Goal: Task Accomplishment & Management: Use online tool/utility

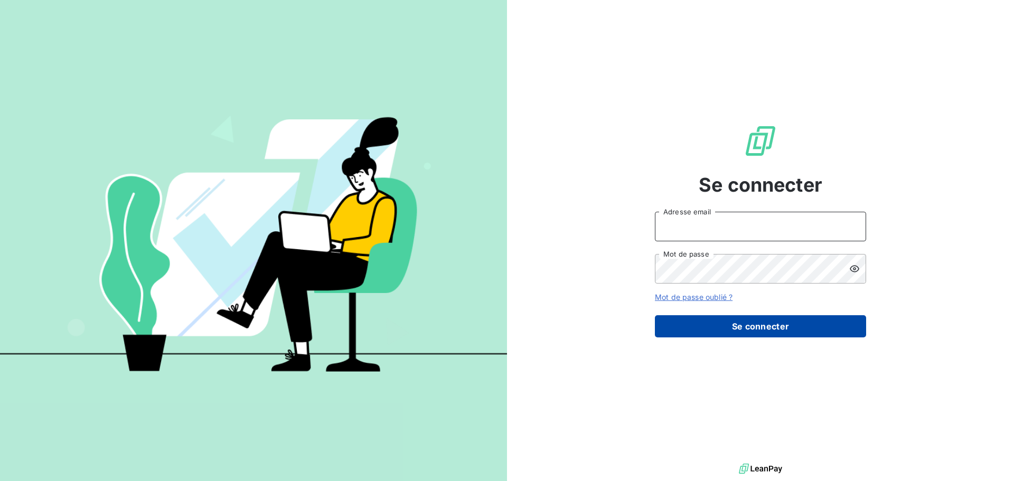
type input "[EMAIL_ADDRESS][DOMAIN_NAME]"
click at [748, 326] on button "Se connecter" at bounding box center [760, 326] width 211 height 22
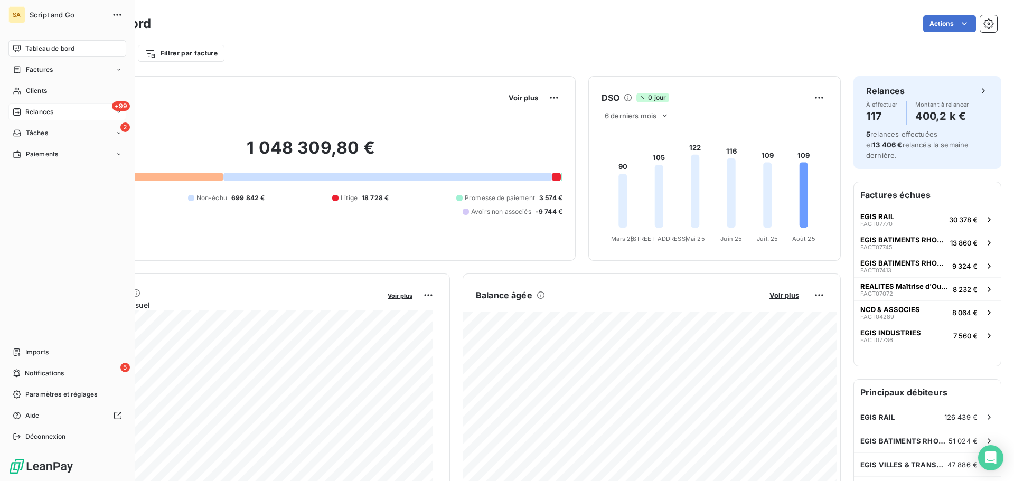
click at [16, 107] on div "+99 Relances" at bounding box center [67, 111] width 118 height 17
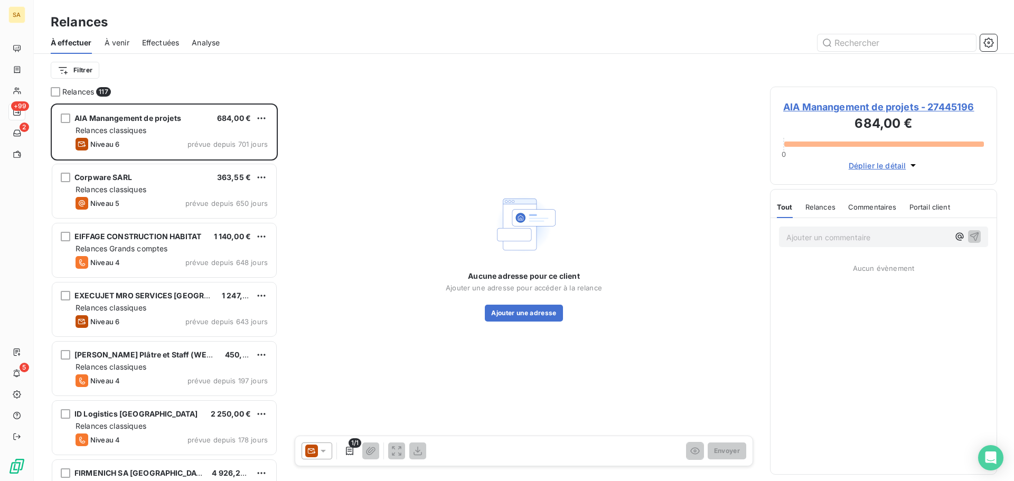
scroll to position [370, 219]
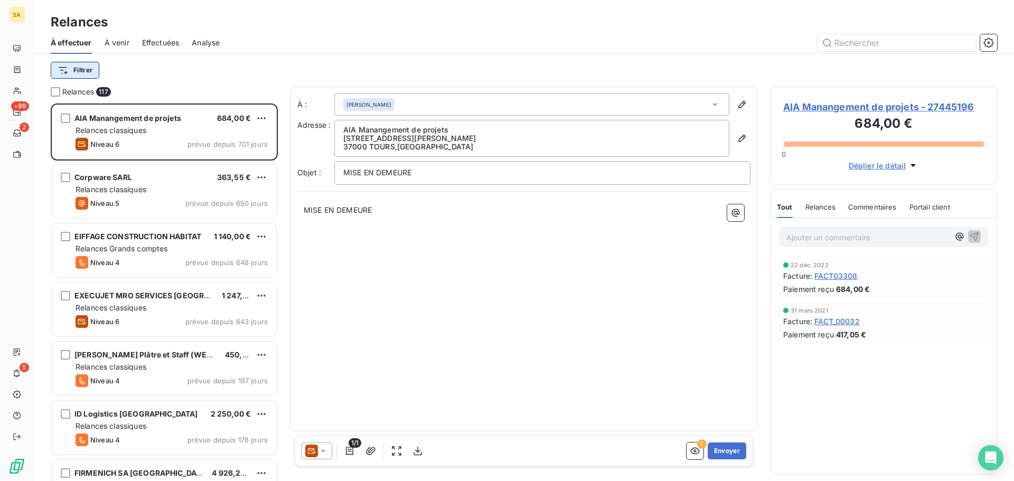
click at [83, 66] on html "SA +99 2 5 Relances À effectuer À venir Effectuées Analyse Filtrer Relances 117…" at bounding box center [507, 240] width 1014 height 481
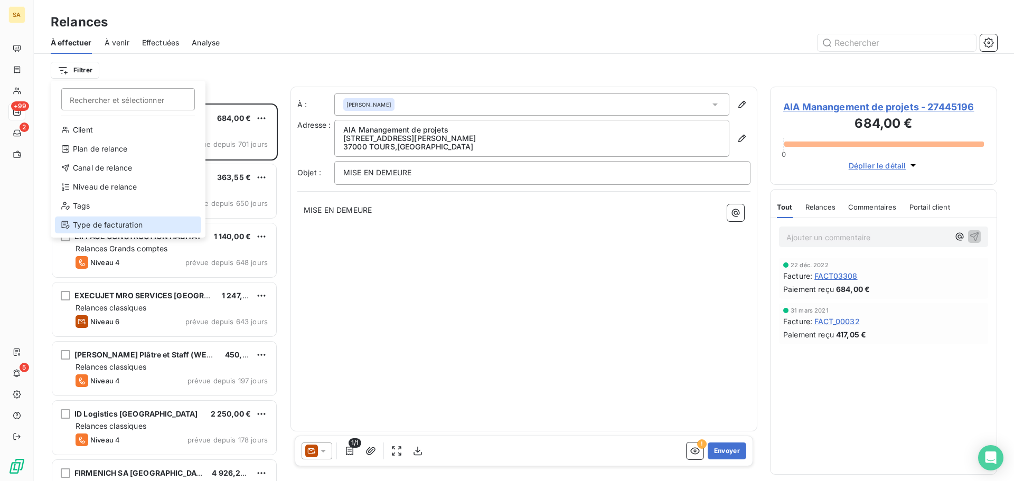
click at [101, 224] on div "Type de facturation" at bounding box center [128, 224] width 146 height 17
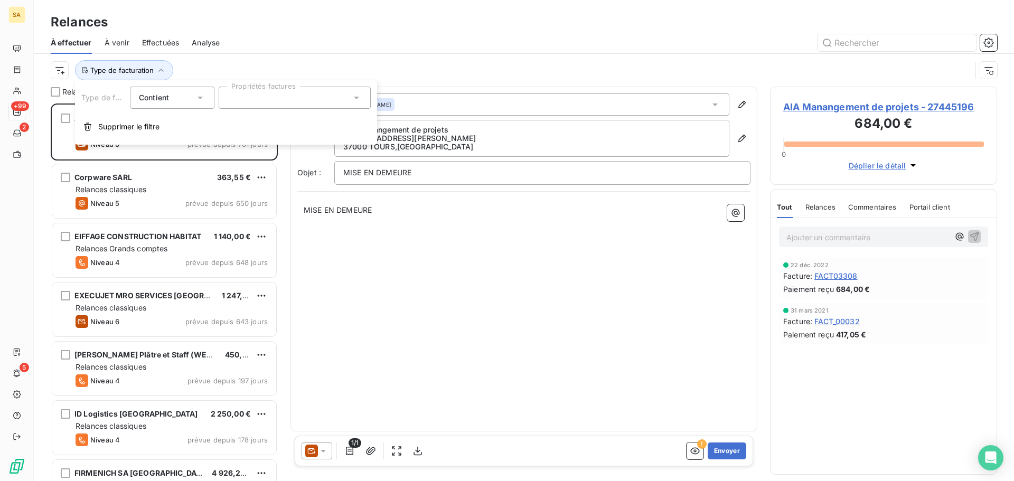
click at [257, 93] on div at bounding box center [295, 98] width 152 height 22
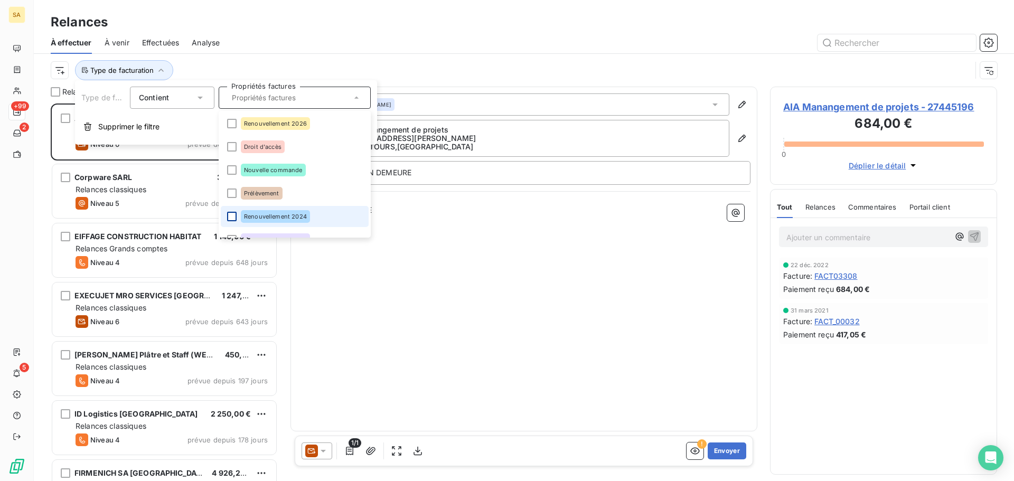
click at [229, 213] on div at bounding box center [232, 217] width 10 height 10
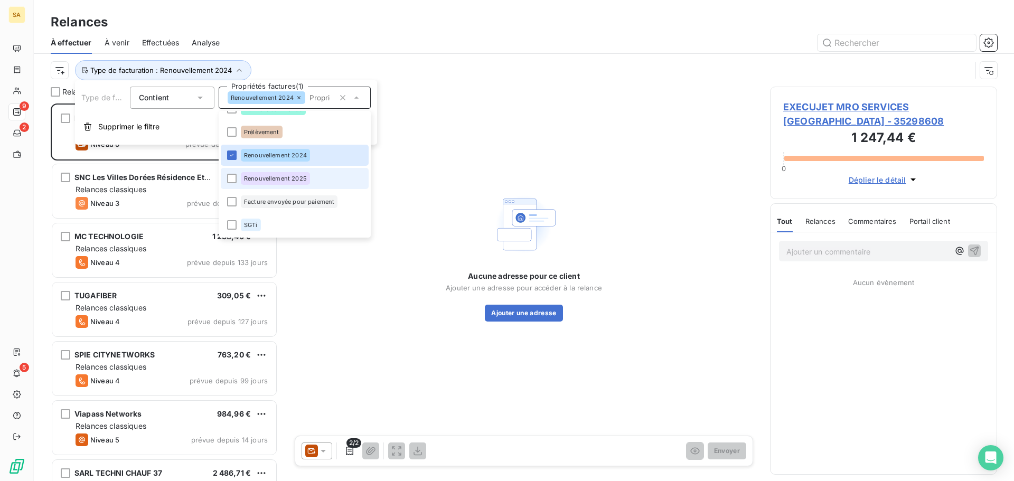
scroll to position [370, 219]
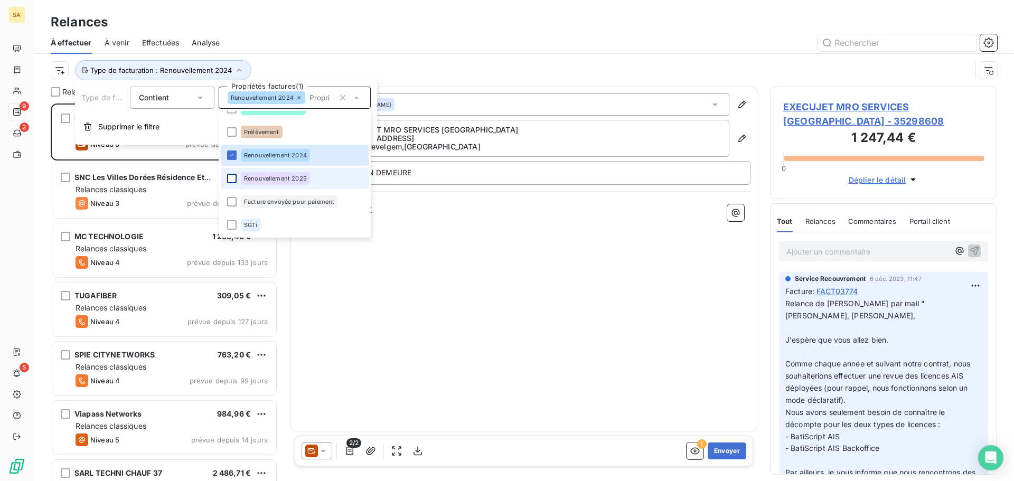
click at [236, 182] on div at bounding box center [232, 179] width 10 height 10
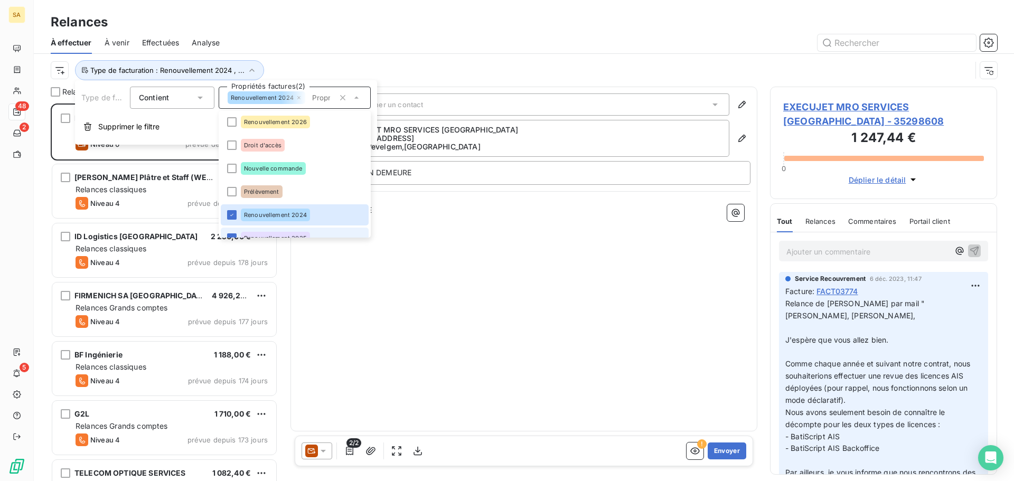
scroll to position [0, 0]
click at [232, 122] on div at bounding box center [232, 124] width 10 height 10
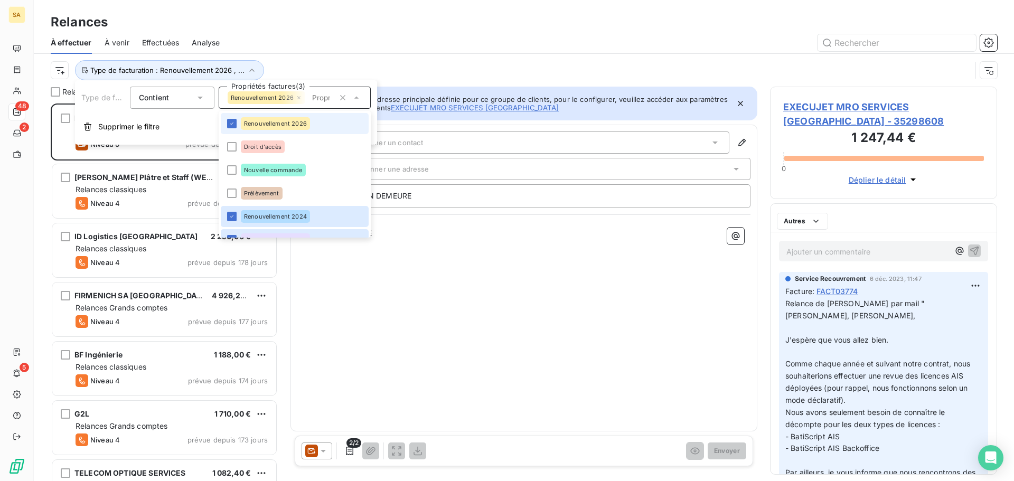
scroll to position [370, 219]
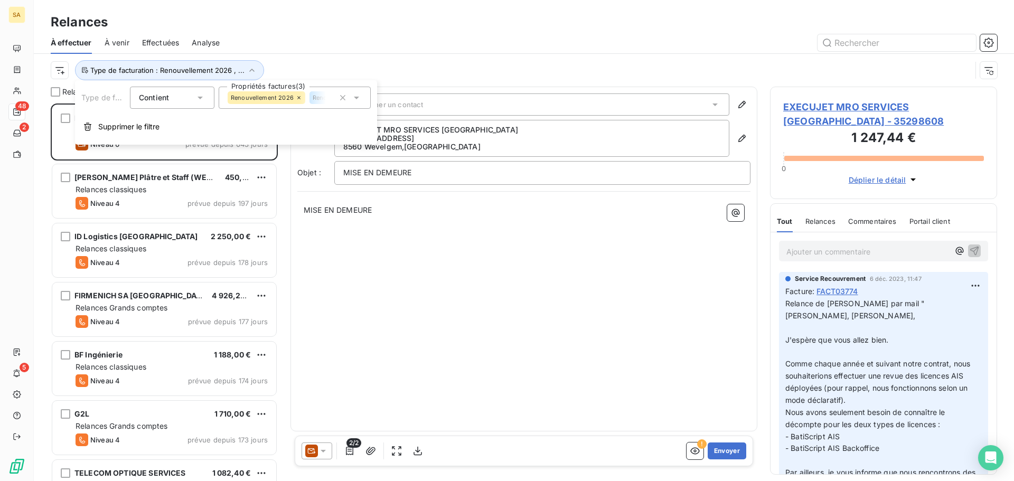
click at [419, 266] on div "À : Sélectionner un contact Adresse : EXECUJET MRO SERVICES [GEOGRAPHIC_DATA] […" at bounding box center [523, 259] width 467 height 345
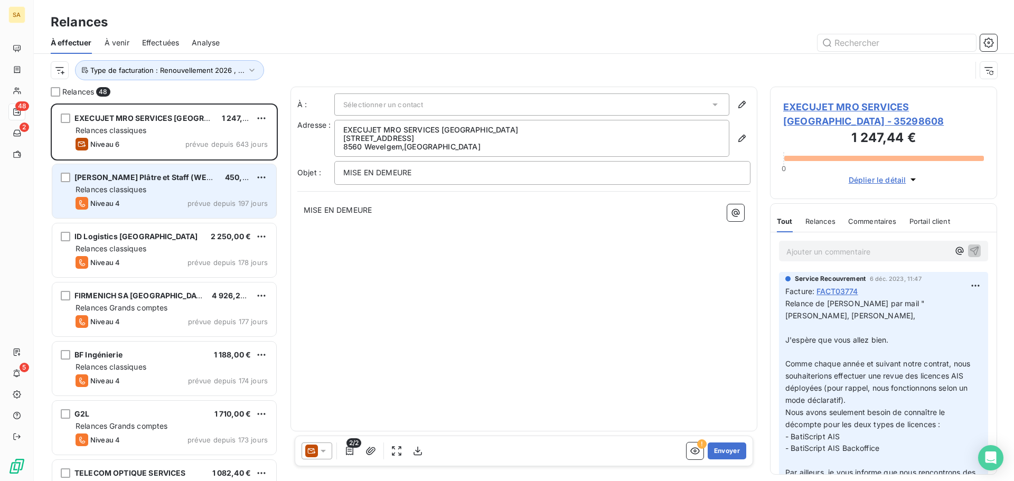
click at [157, 194] on div "Relances classiques" at bounding box center [172, 189] width 192 height 11
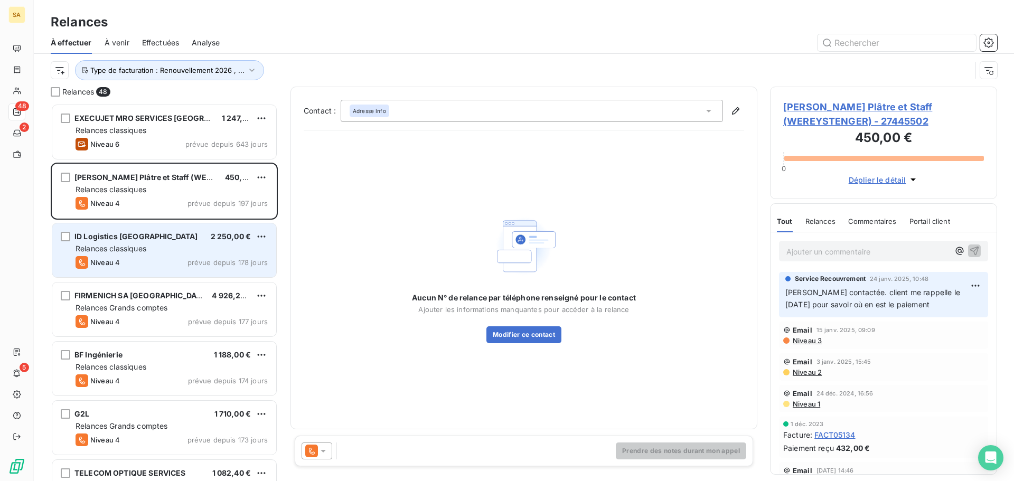
click at [156, 247] on div "Relances classiques" at bounding box center [172, 248] width 192 height 11
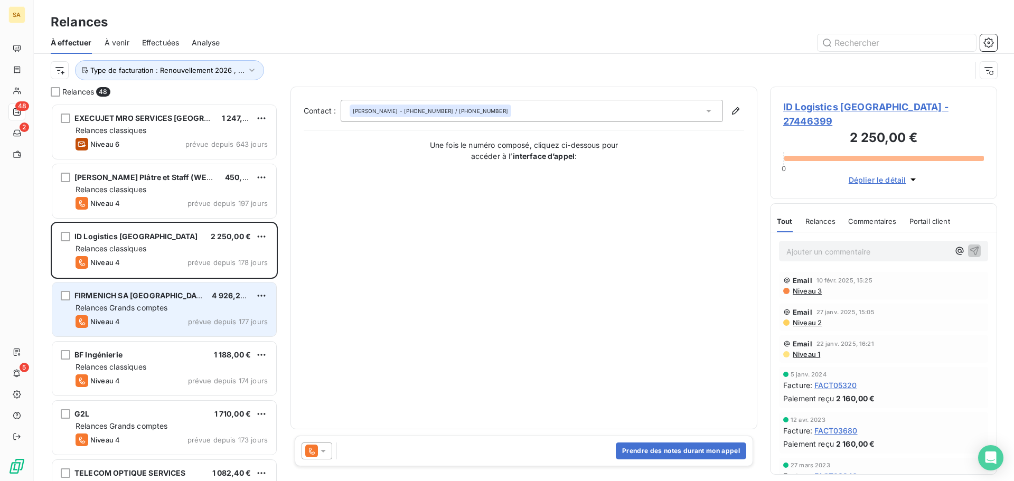
click at [156, 300] on div "FIRMENICH SA [GEOGRAPHIC_DATA]" at bounding box center [138, 295] width 129 height 11
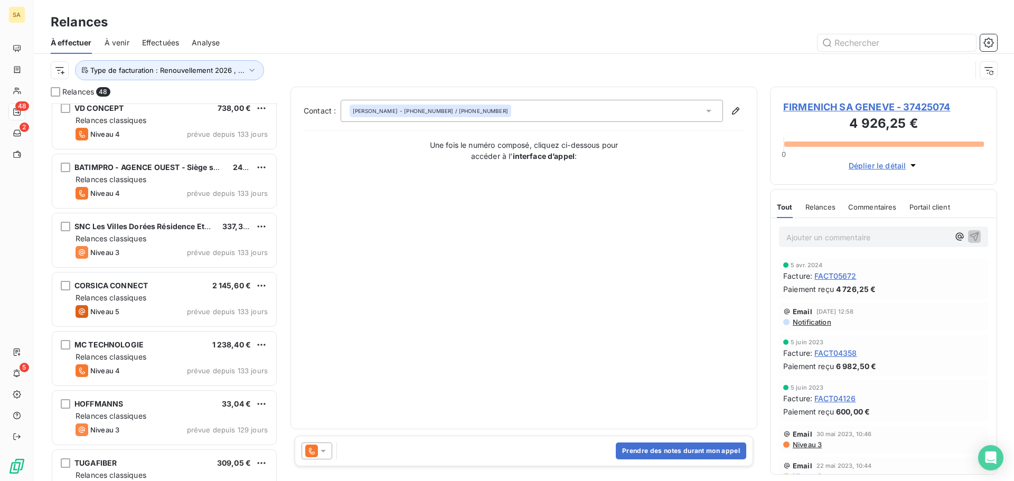
scroll to position [508, 0]
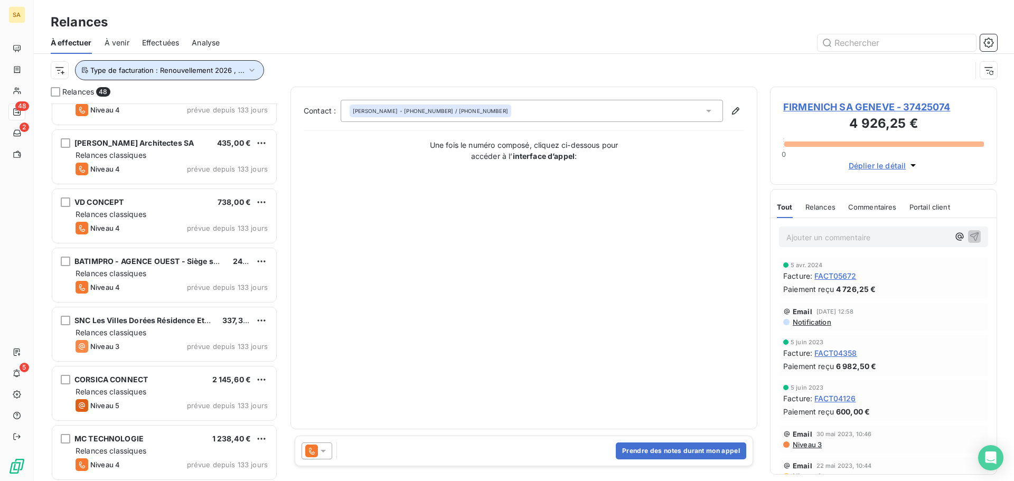
click at [165, 73] on span "Type de facturation : Renouvellement 2026 , ..." at bounding box center [167, 70] width 154 height 8
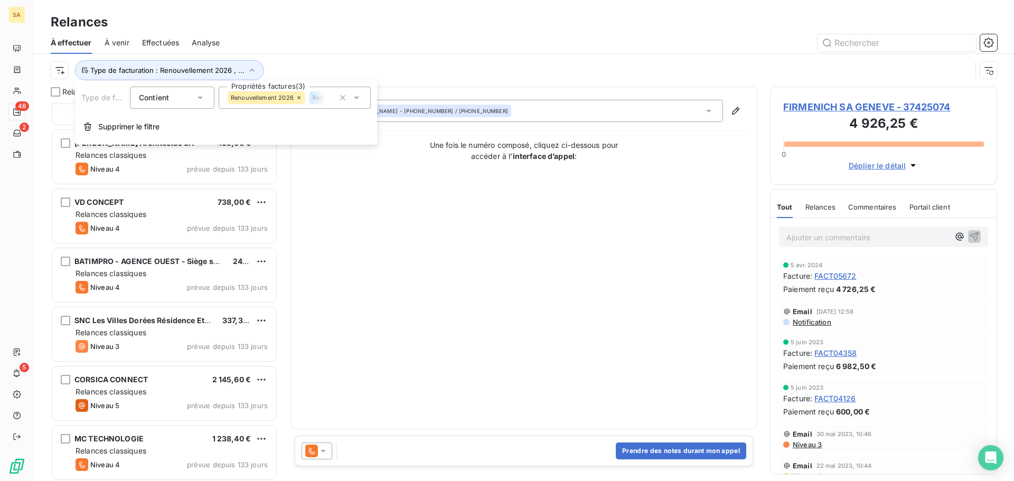
click at [407, 222] on div "Contact : [PERSON_NAME] - [PHONE_NUMBER] / [PHONE_NUMBER] Une fois le numéro co…" at bounding box center [524, 258] width 440 height 316
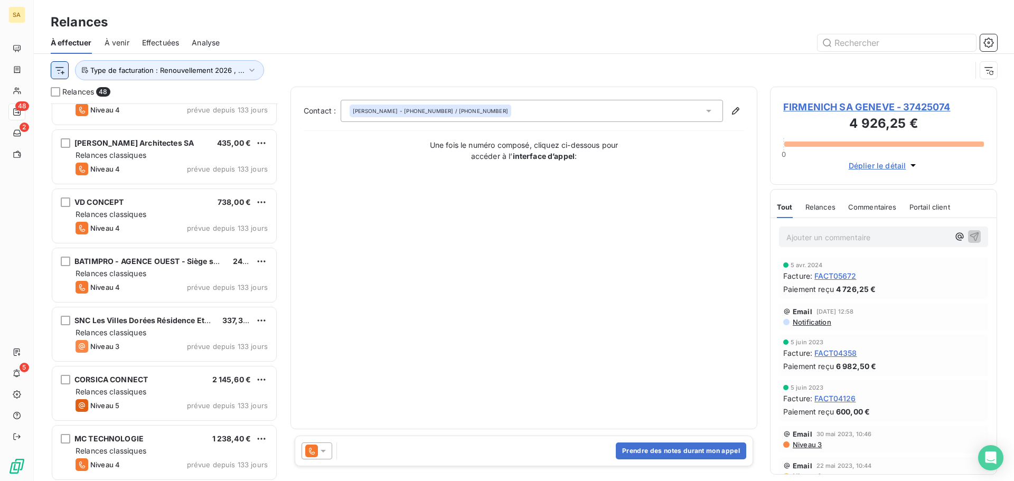
click at [59, 67] on html "SA 48 2 5 Relances À effectuer À venir Effectuées Analyse Type de facturation :…" at bounding box center [507, 240] width 1014 height 481
click at [309, 69] on html "SA 48 2 5 Relances À effectuer À venir Effectuées Analyse Type de facturation :…" at bounding box center [507, 240] width 1014 height 481
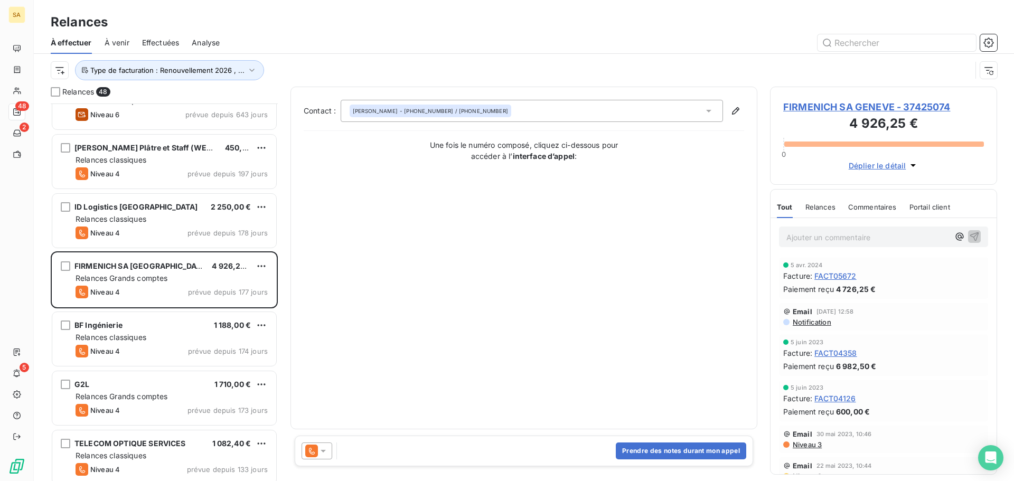
scroll to position [0, 0]
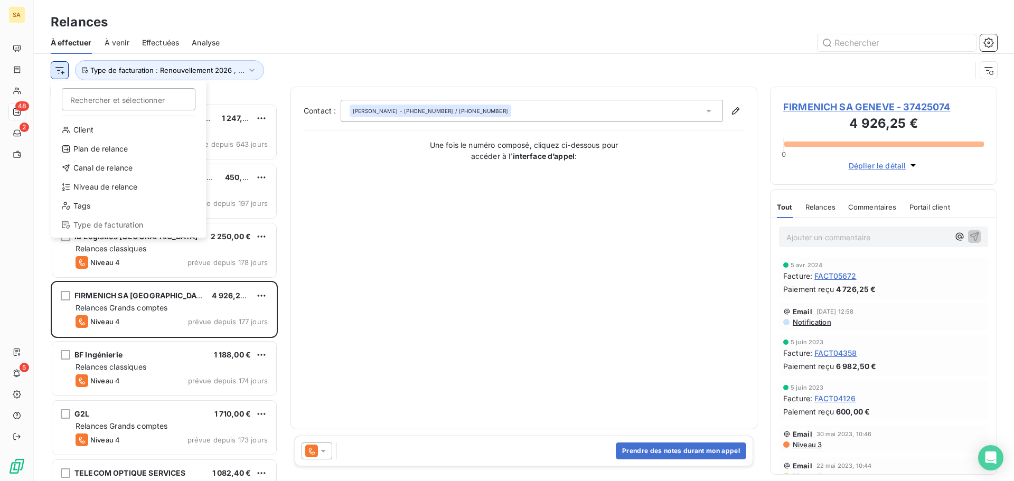
click at [58, 69] on html "SA 48 2 5 Relances À effectuer À venir Effectuées Analyse Rechercher et sélecti…" at bounding box center [507, 240] width 1014 height 481
click at [118, 43] on html "SA 48 2 5 Relances À effectuer À venir Effectuées Analyse Rechercher et sélecti…" at bounding box center [507, 240] width 1014 height 481
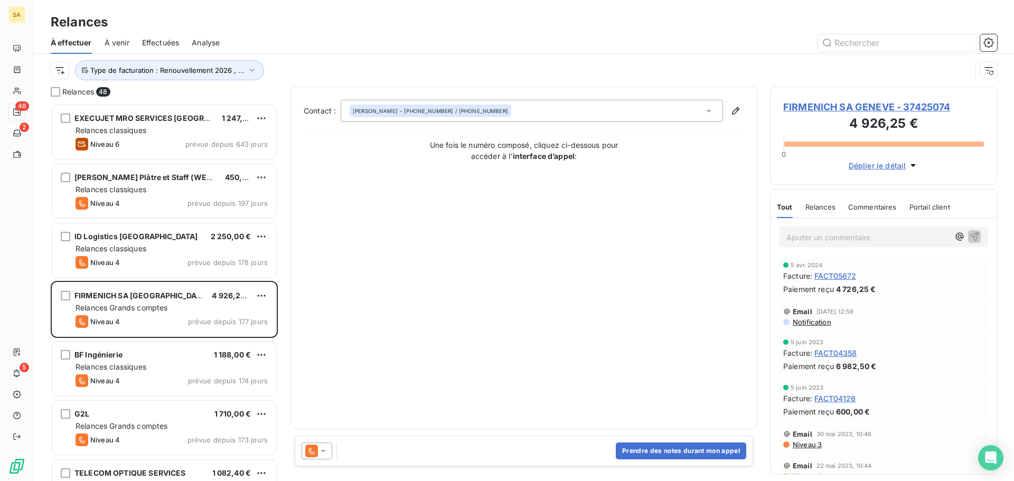
click at [118, 43] on span "À venir" at bounding box center [117, 42] width 25 height 11
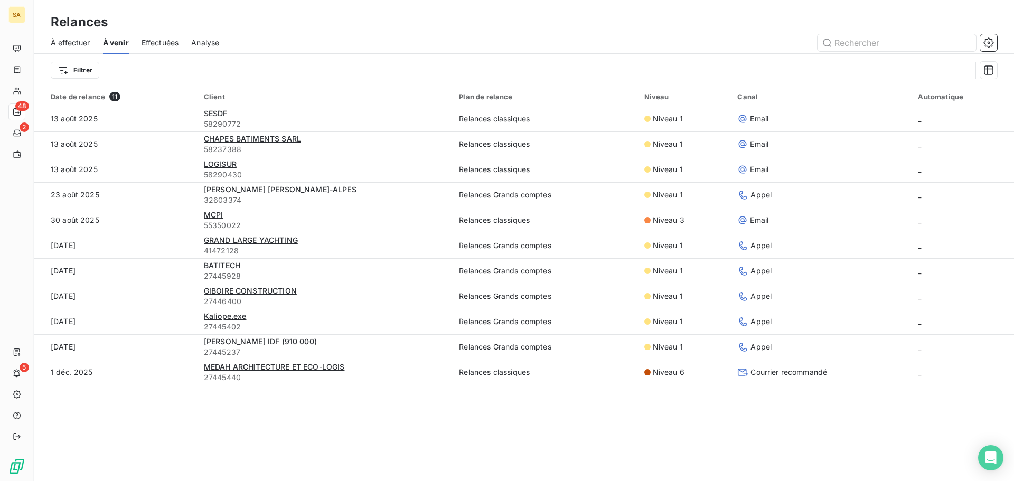
click at [162, 41] on span "Effectuées" at bounding box center [159, 42] width 37 height 11
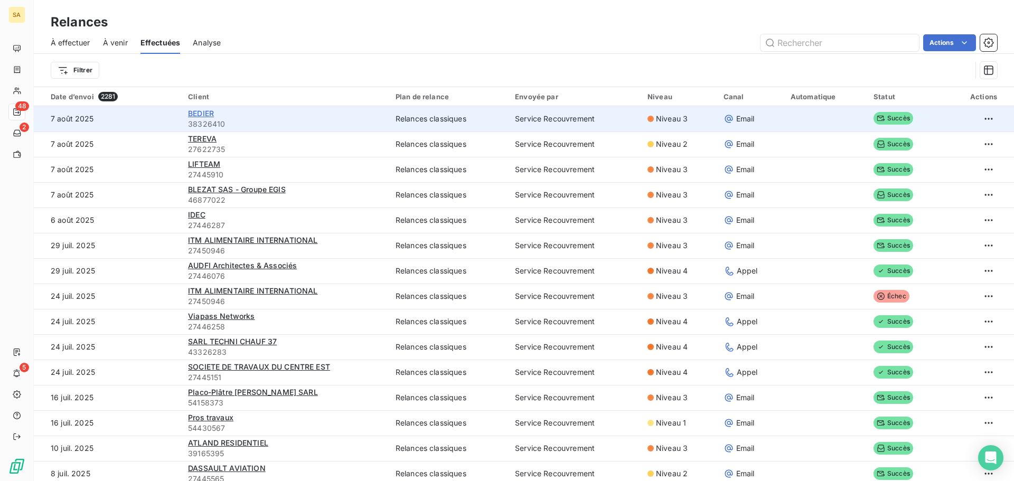
click at [201, 114] on span "BEDIER" at bounding box center [201, 113] width 26 height 9
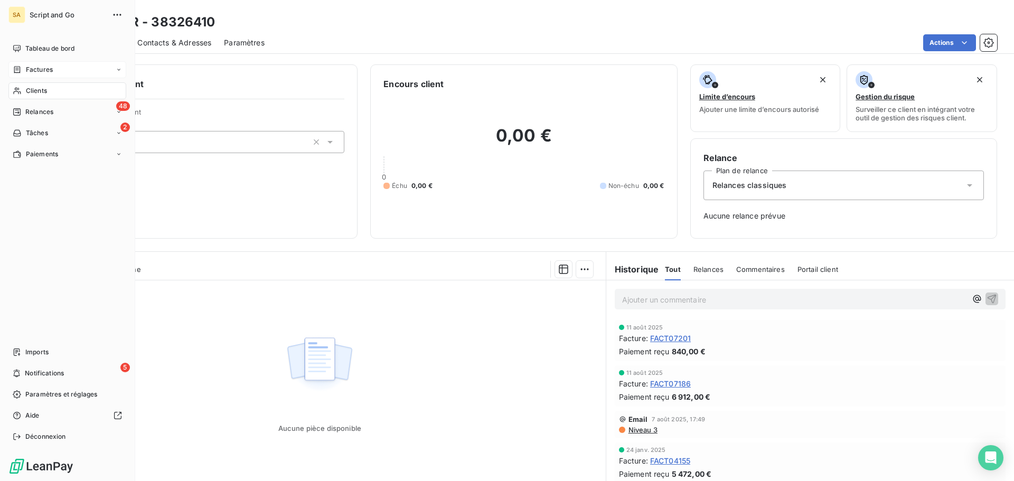
click at [24, 62] on div "Factures" at bounding box center [67, 69] width 118 height 17
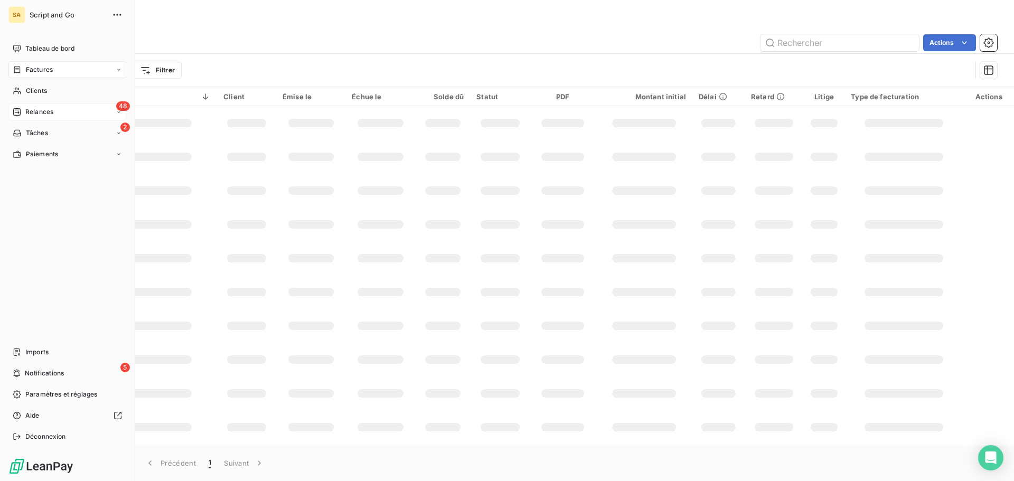
click at [27, 106] on div "48 Relances" at bounding box center [67, 111] width 118 height 17
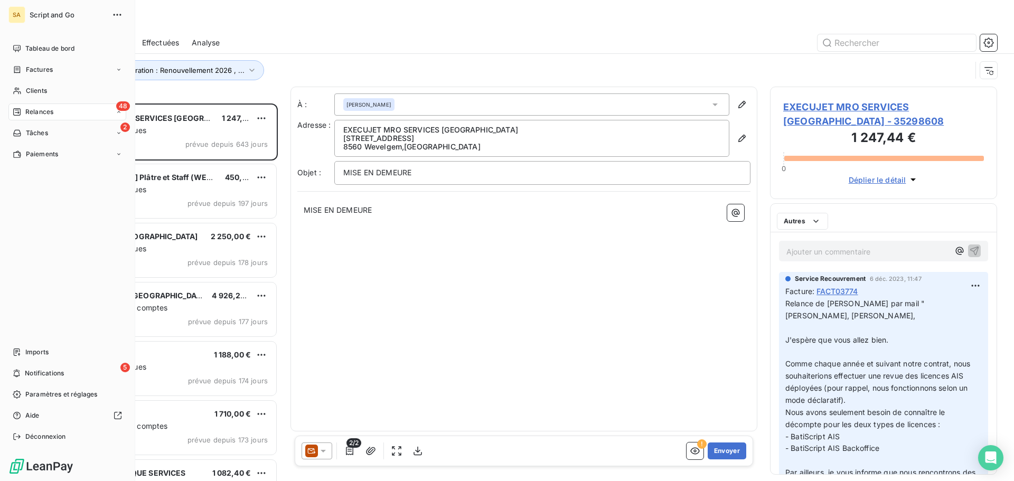
scroll to position [370, 219]
click at [50, 65] on span "Factures" at bounding box center [39, 70] width 27 height 10
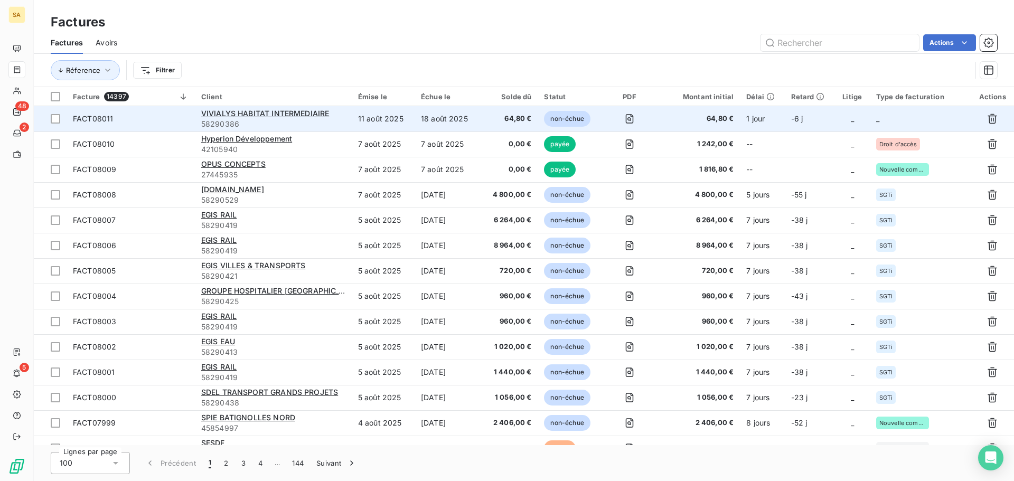
click at [913, 112] on td "_" at bounding box center [920, 118] width 101 height 25
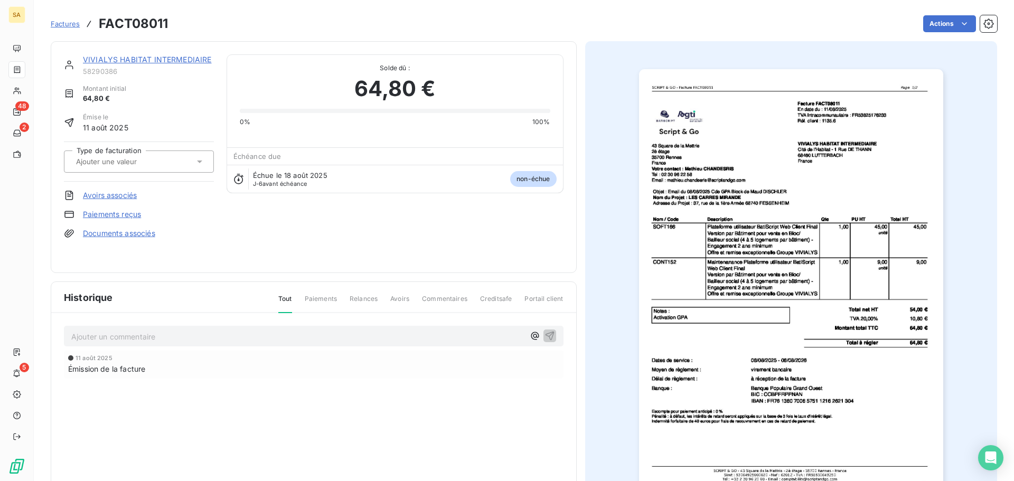
click at [180, 161] on div at bounding box center [133, 162] width 121 height 14
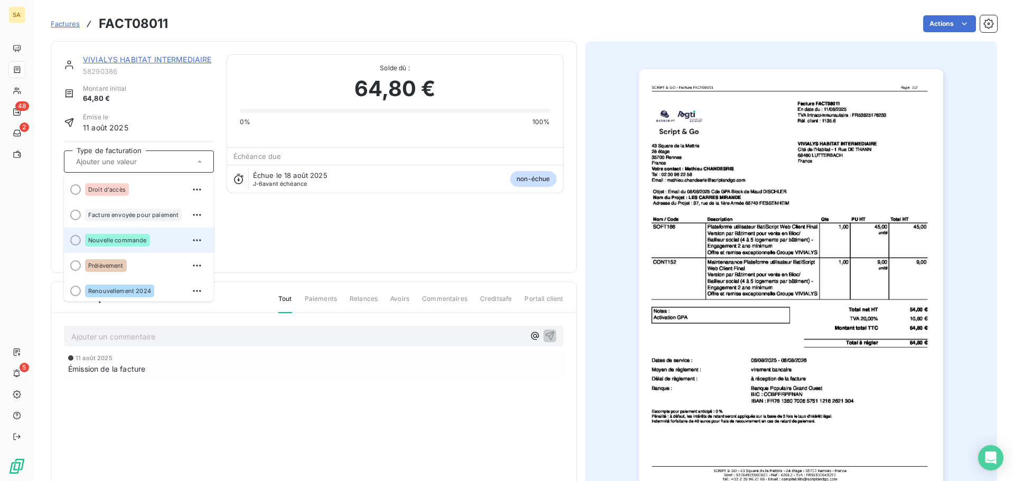
click at [161, 235] on div "Nouvelle commande" at bounding box center [145, 240] width 120 height 17
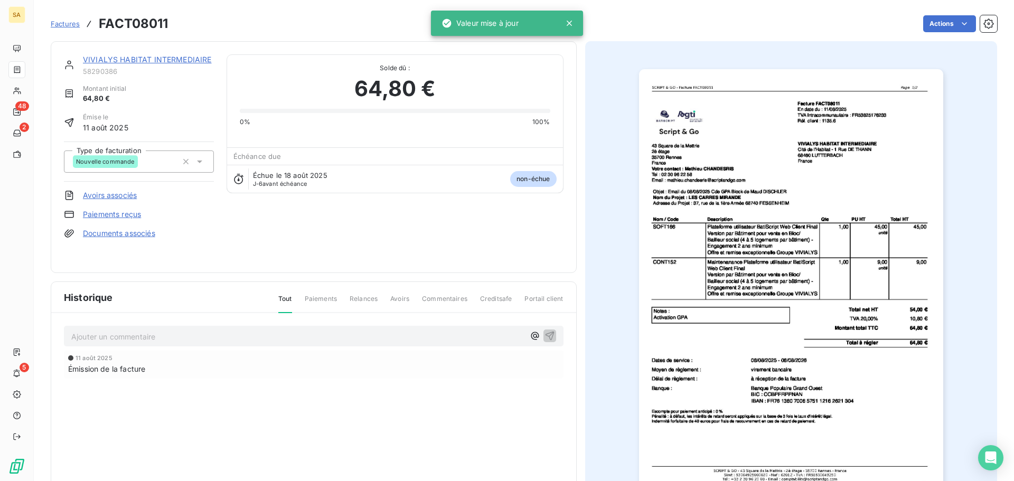
click at [72, 23] on span "Factures" at bounding box center [65, 24] width 29 height 8
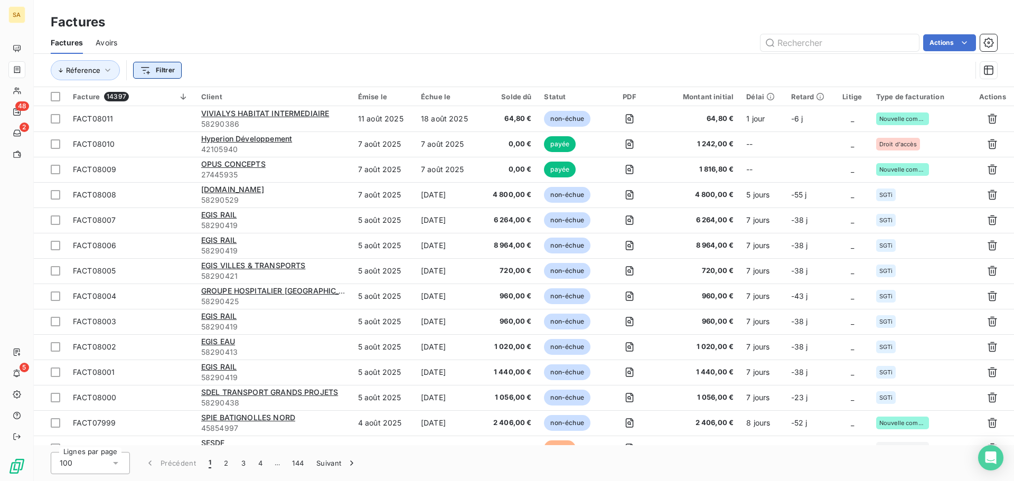
click at [154, 68] on html "SA 48 2 5 Factures Factures Avoirs Actions Réference Filtrer Facture 14397 Clie…" at bounding box center [507, 240] width 1014 height 481
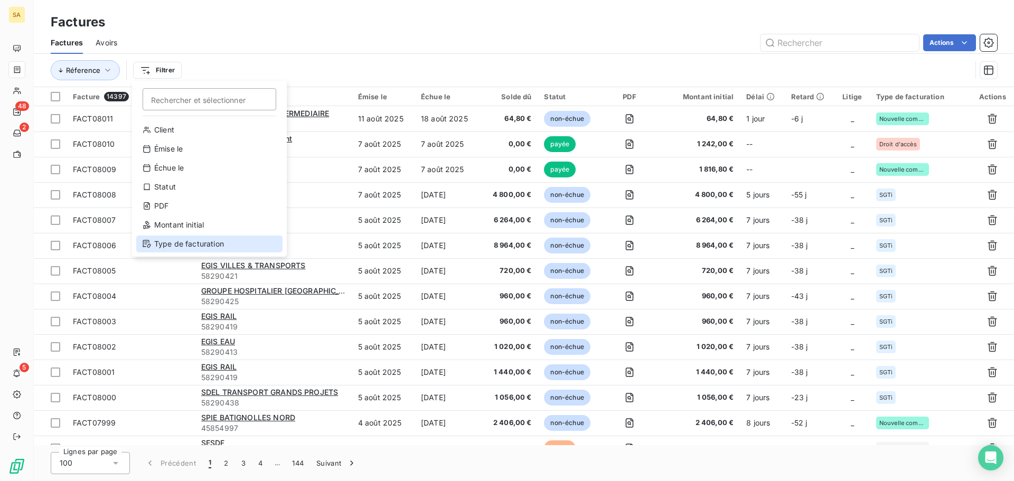
click at [178, 242] on div "Type de facturation" at bounding box center [209, 243] width 146 height 17
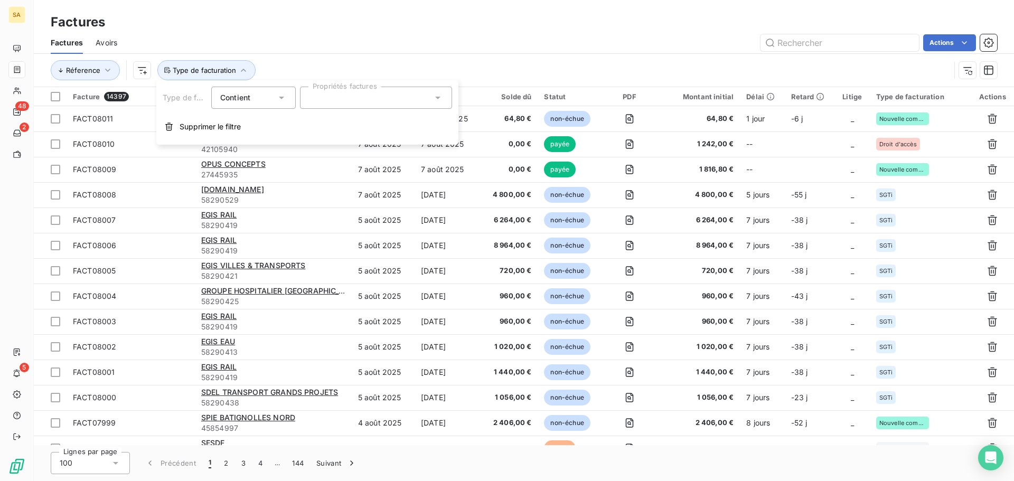
click at [320, 96] on div at bounding box center [376, 98] width 152 height 22
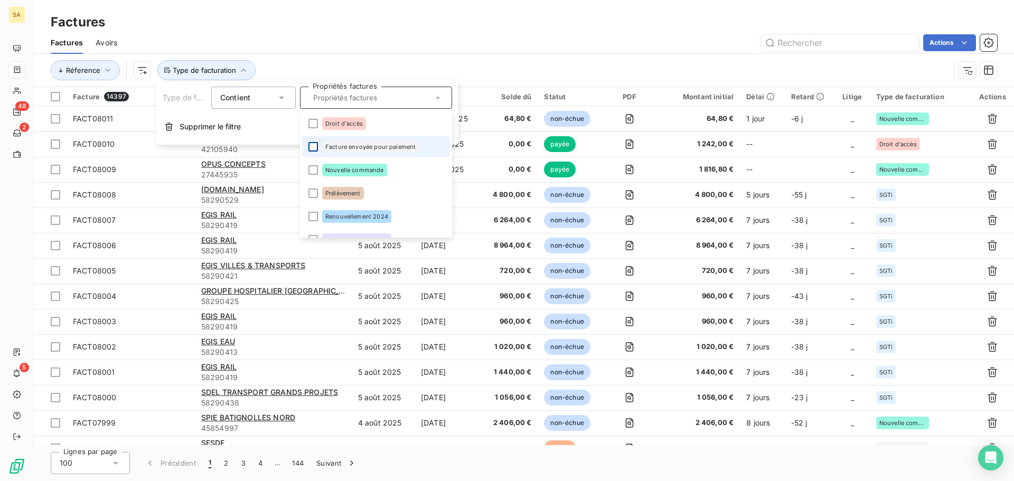
click at [314, 145] on div at bounding box center [313, 147] width 10 height 10
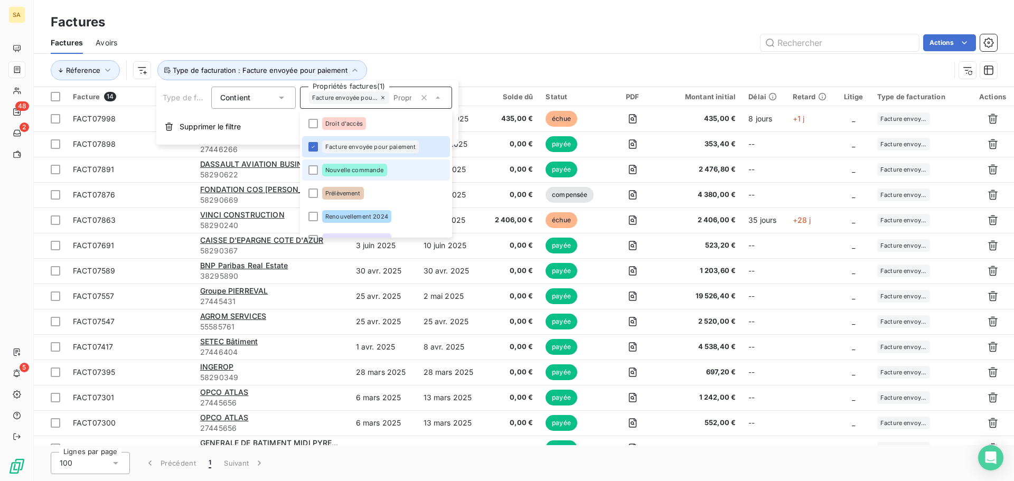
click at [313, 165] on li "Nouvelle commande" at bounding box center [376, 169] width 148 height 21
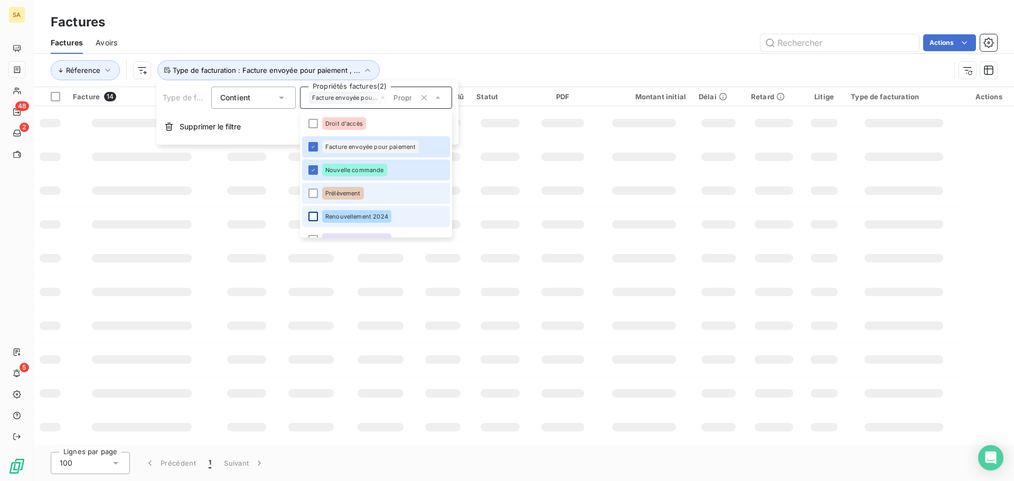
click at [316, 215] on div at bounding box center [313, 217] width 10 height 10
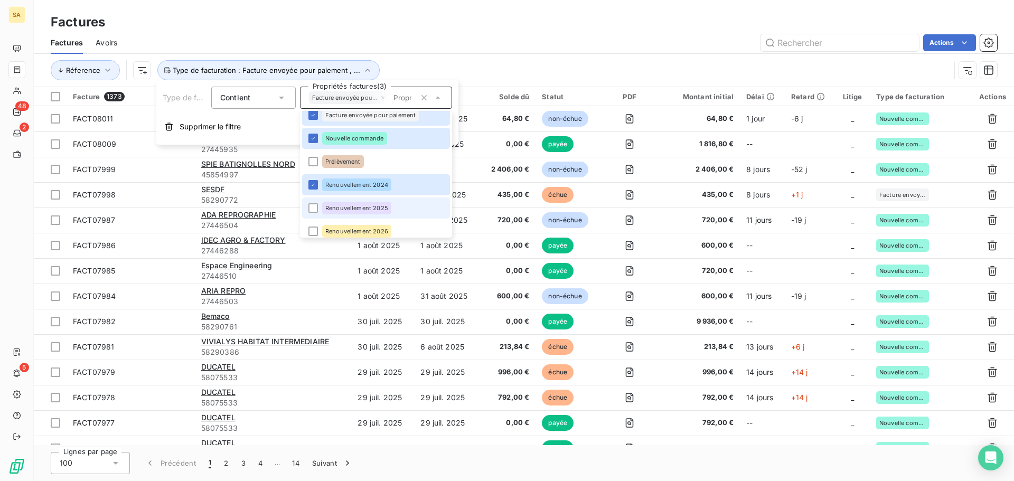
scroll to position [61, 0]
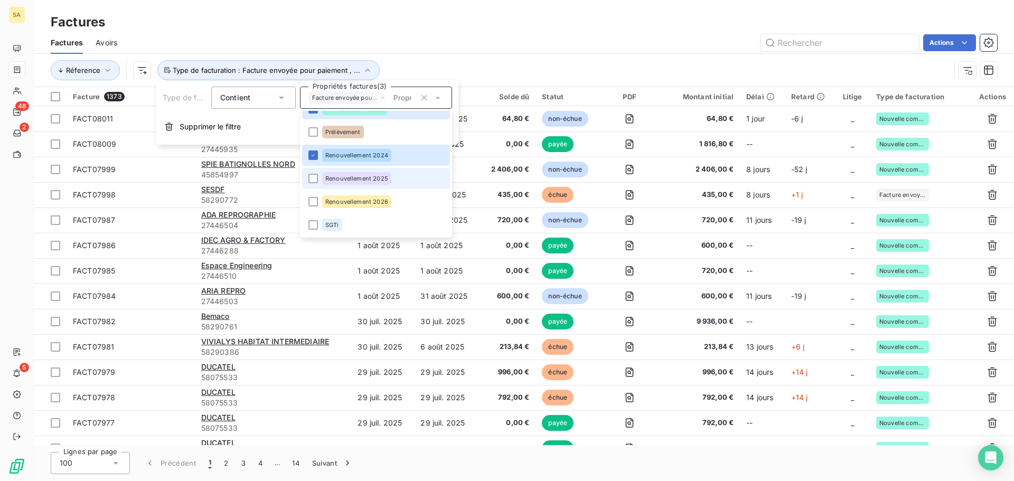
click at [318, 177] on li "Renouvellement 2025" at bounding box center [376, 178] width 148 height 21
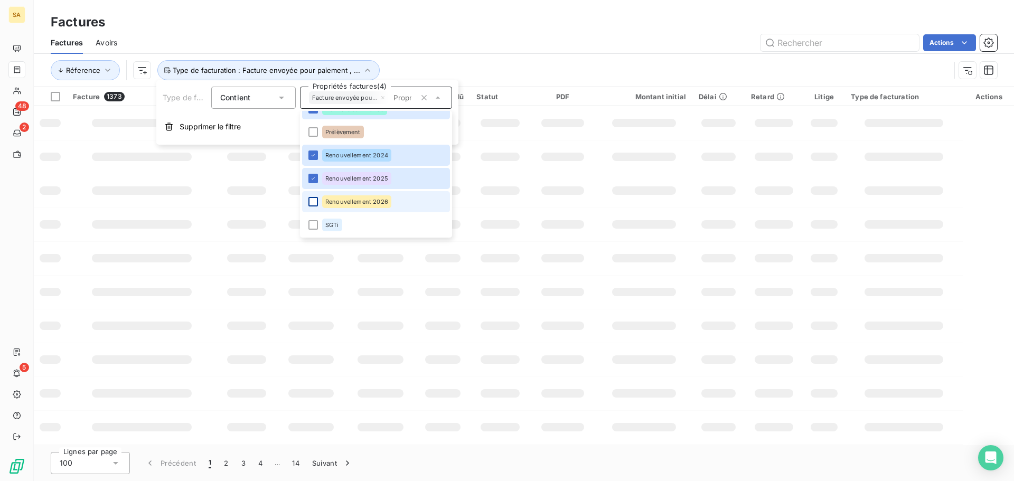
click at [314, 199] on div at bounding box center [313, 202] width 10 height 10
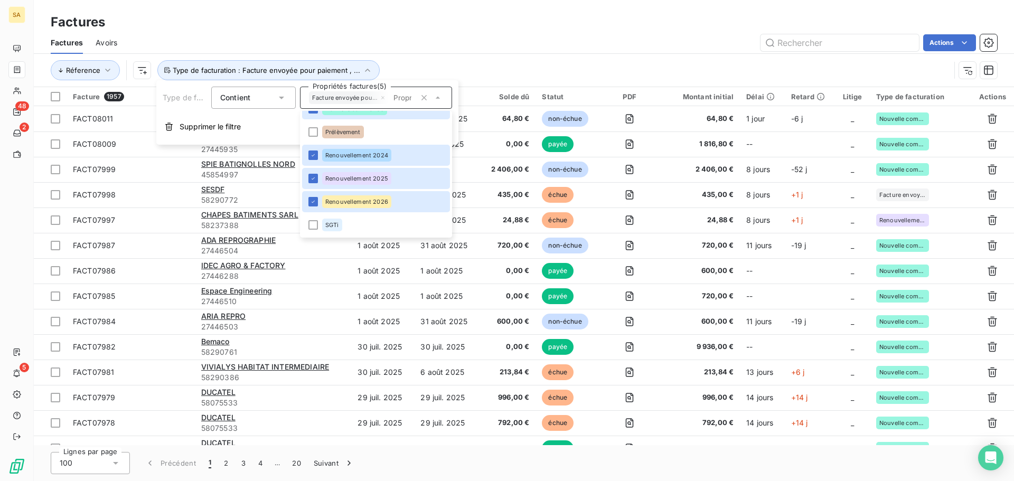
click at [440, 40] on div "Actions" at bounding box center [563, 42] width 867 height 17
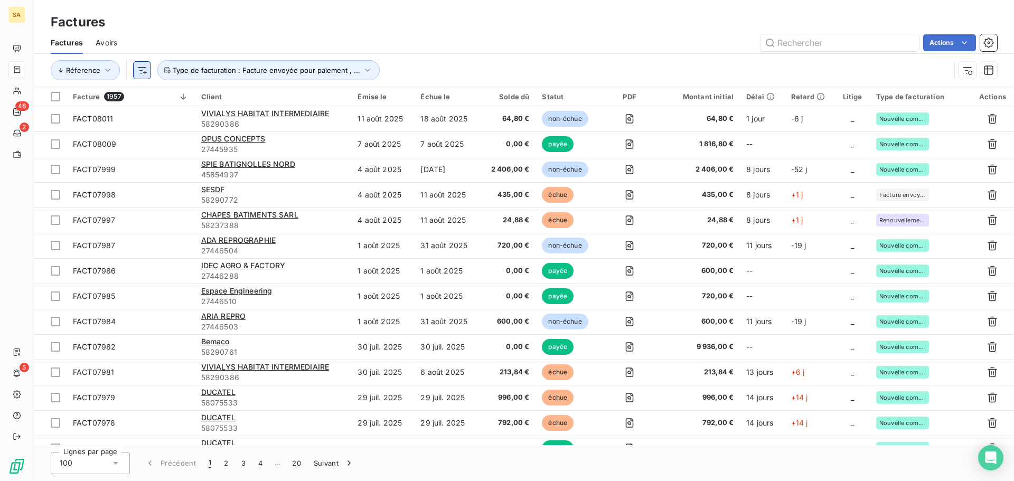
click at [138, 65] on html "SA 48 2 5 Factures Factures Avoirs Actions Réference Type de facturation : Fact…" at bounding box center [507, 240] width 1014 height 481
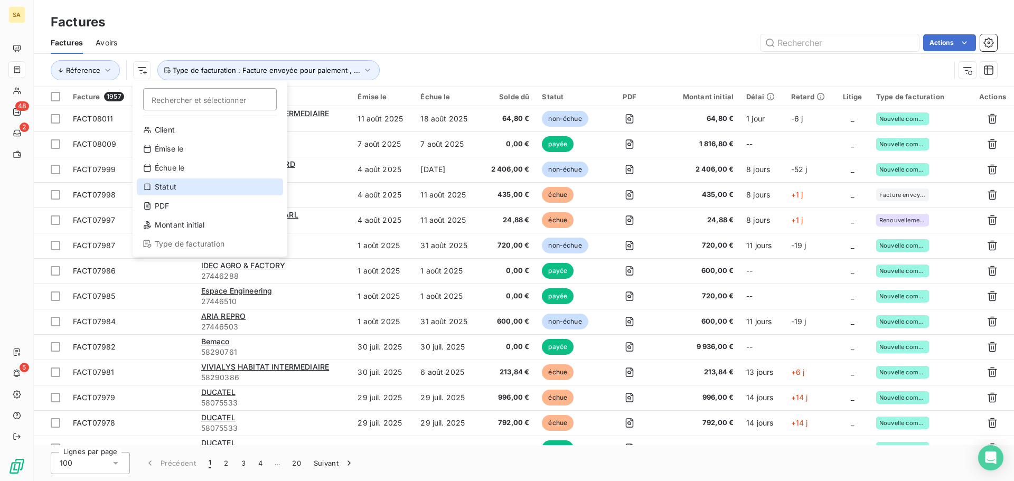
click at [163, 188] on div "Statut" at bounding box center [210, 186] width 146 height 17
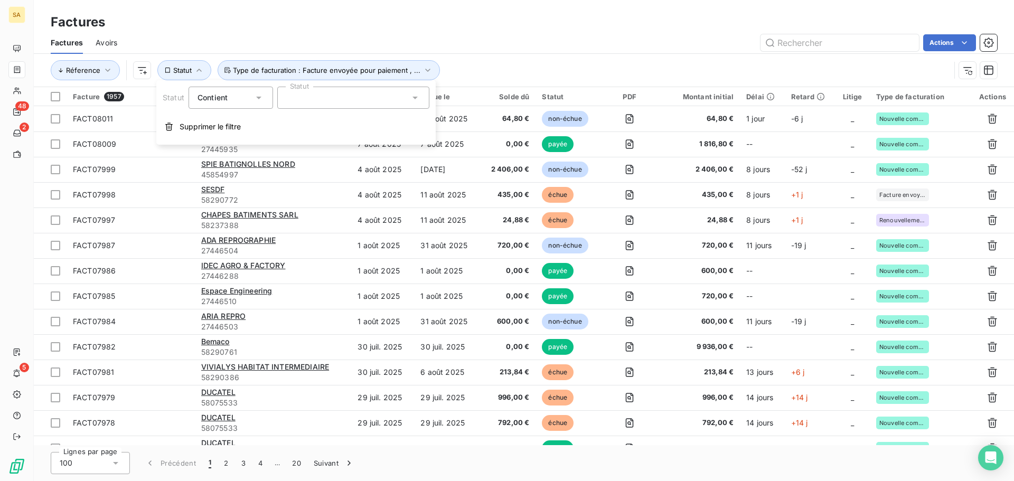
click at [291, 104] on div at bounding box center [353, 98] width 152 height 22
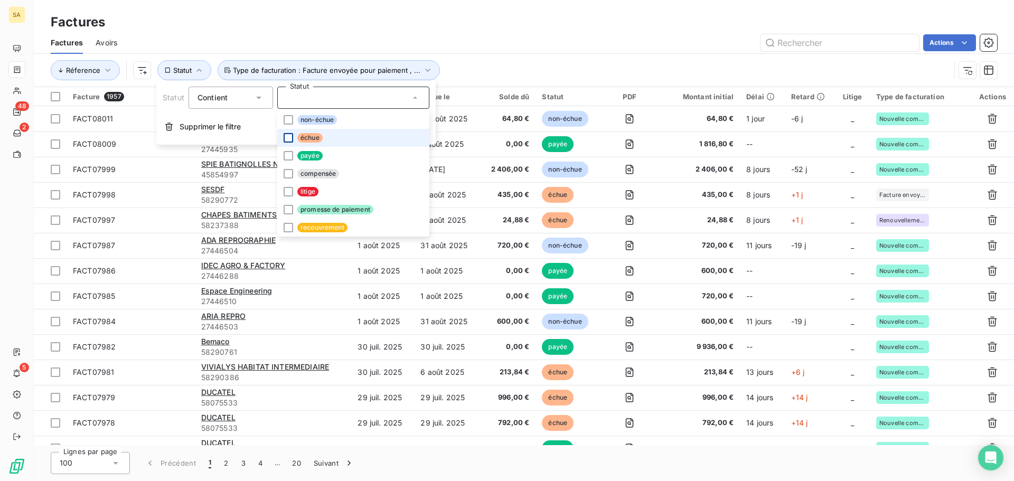
click at [287, 136] on div at bounding box center [289, 138] width 10 height 10
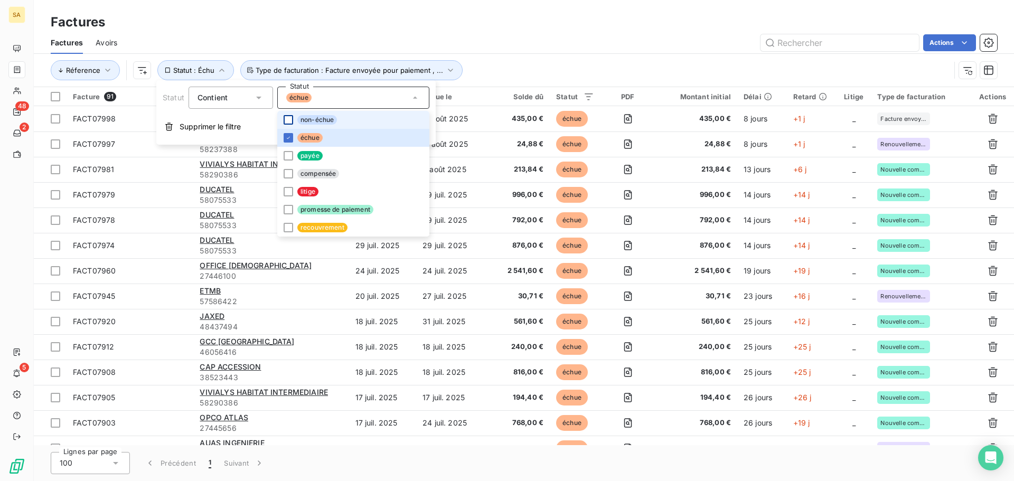
click at [287, 119] on div at bounding box center [289, 120] width 10 height 10
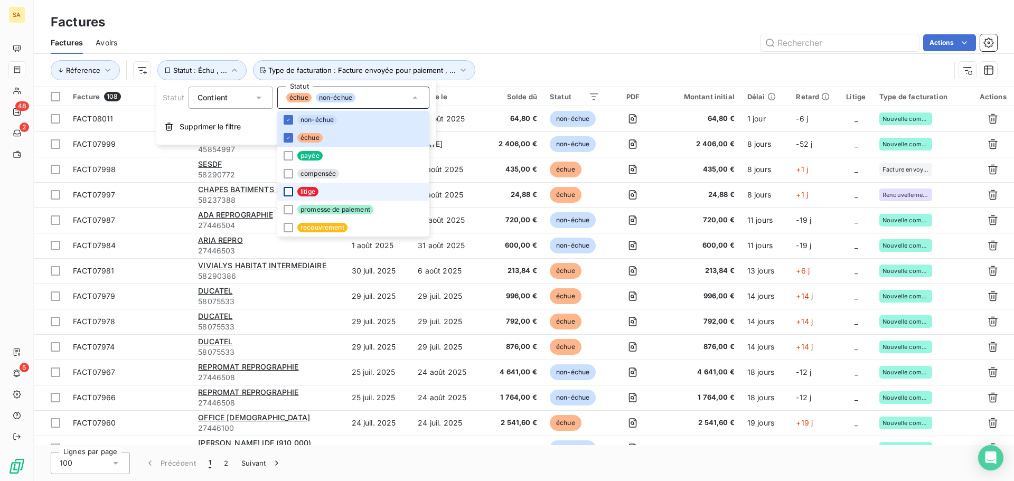
click at [287, 191] on div at bounding box center [289, 192] width 10 height 10
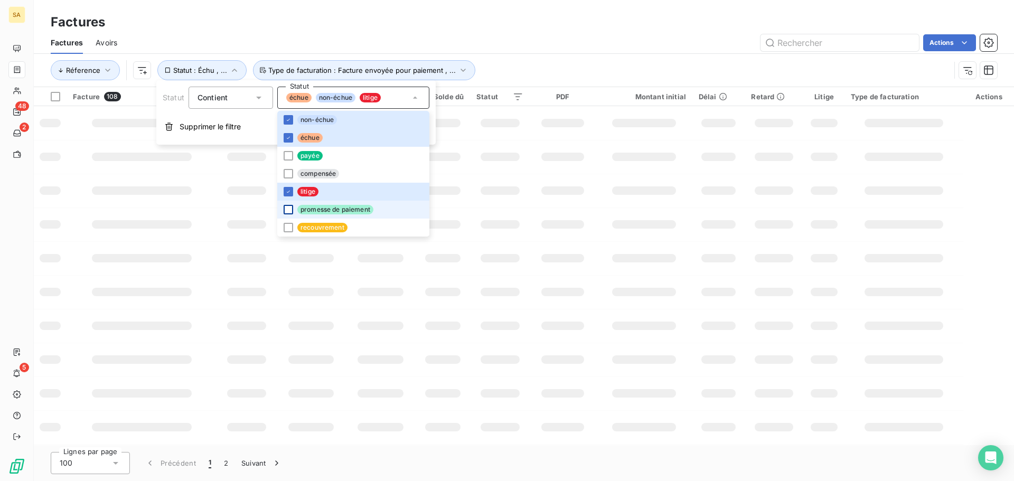
click at [288, 209] on div at bounding box center [289, 210] width 10 height 10
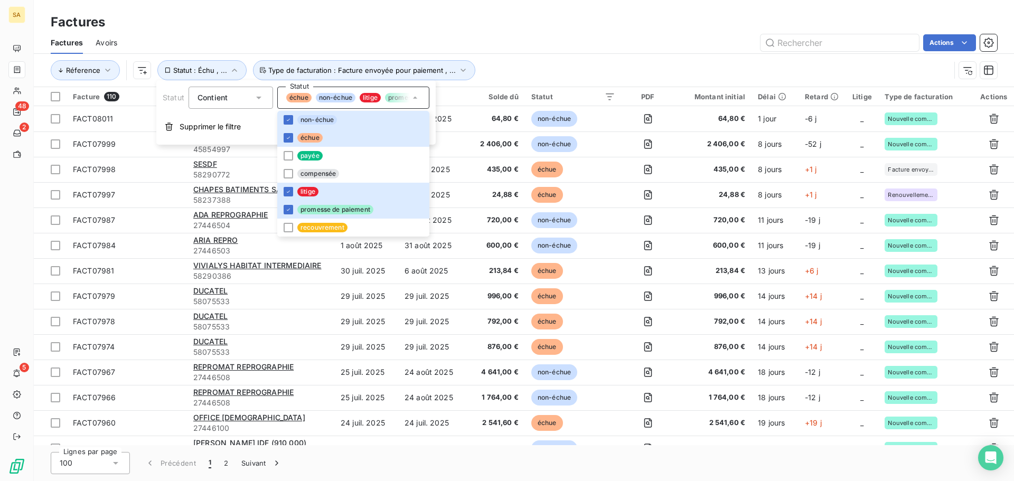
click at [533, 66] on div "Réference Statut : Échu , ... Type de facturation : Facture envoyée pour paieme…" at bounding box center [500, 70] width 899 height 20
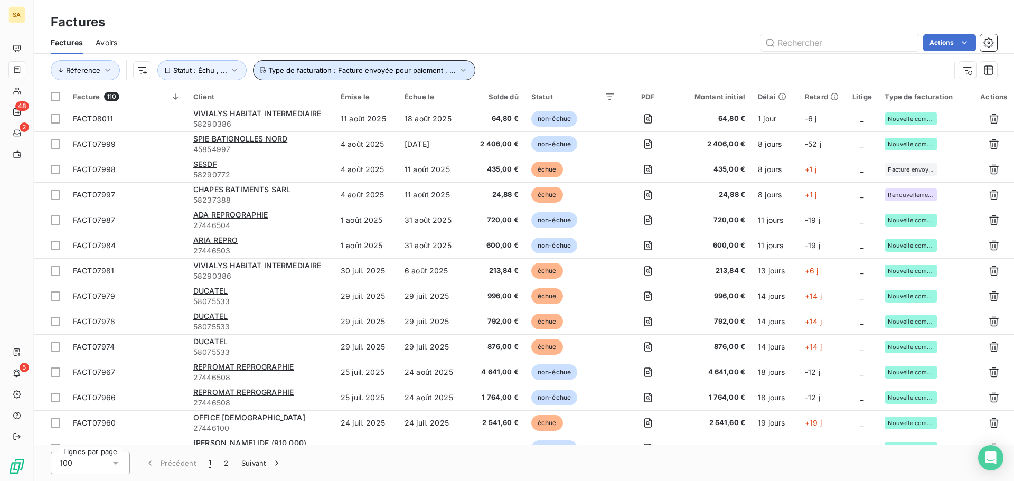
click at [458, 72] on icon "button" at bounding box center [463, 70] width 11 height 11
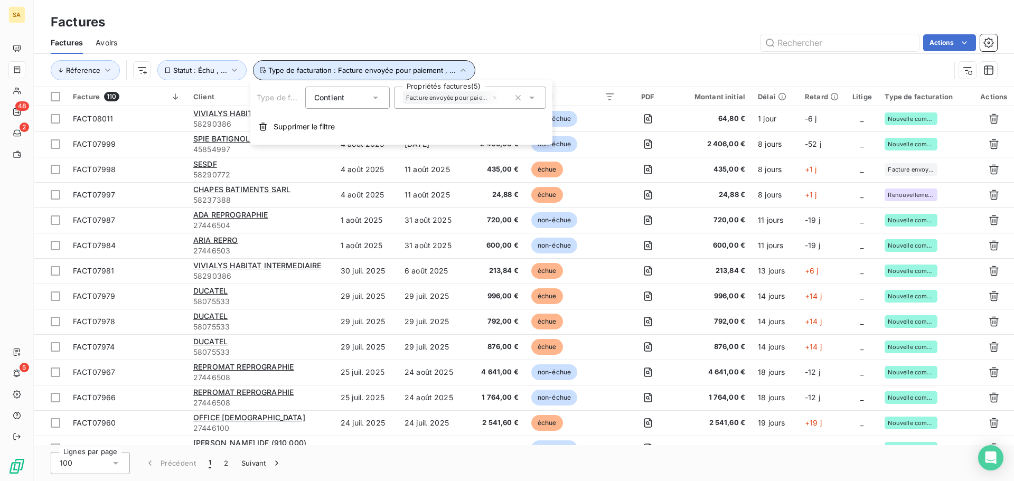
click at [458, 72] on icon "button" at bounding box center [463, 70] width 11 height 11
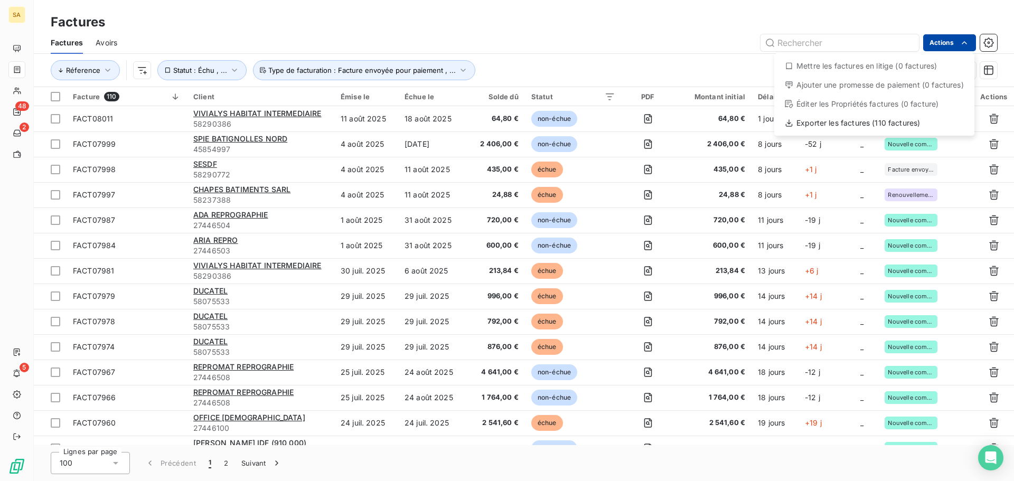
click at [947, 43] on html "SA 48 2 5 Factures Factures Avoirs Actions Mettre les factures en litige (0 fac…" at bounding box center [507, 240] width 1014 height 481
click at [858, 121] on div "Exporter les factures (110 factures)" at bounding box center [874, 123] width 192 height 17
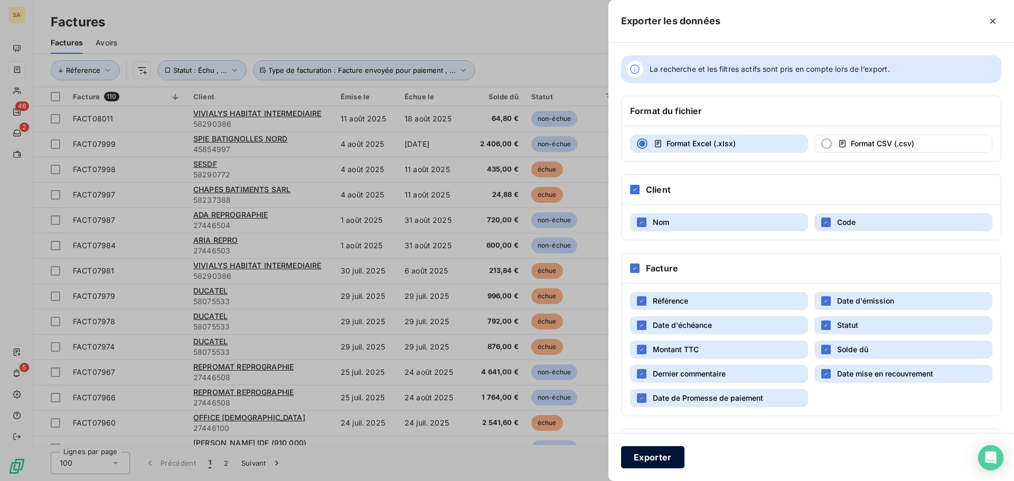
click at [659, 455] on button "Exporter" at bounding box center [652, 457] width 63 height 22
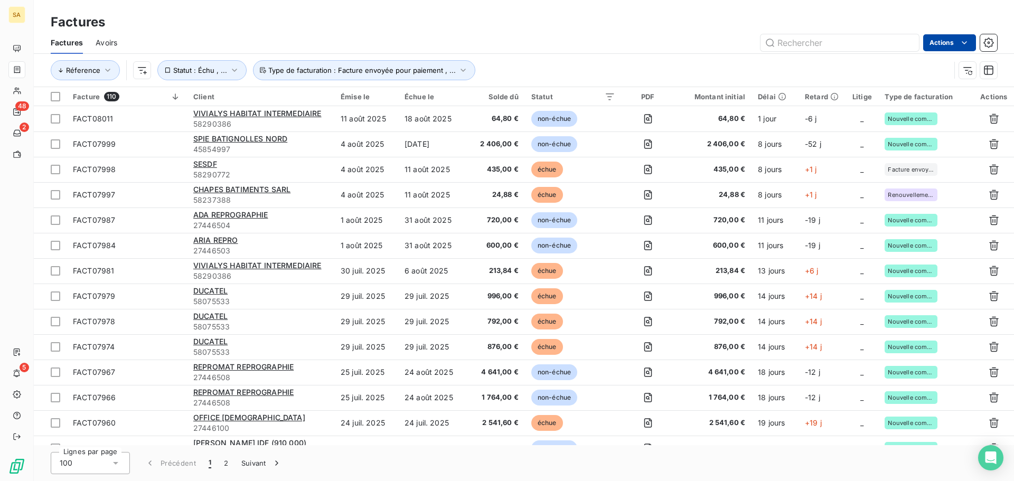
click at [947, 42] on html "SA 48 2 5 Factures Factures Avoirs Actions Réference Statut : Échu , ... Type d…" at bounding box center [507, 240] width 1014 height 481
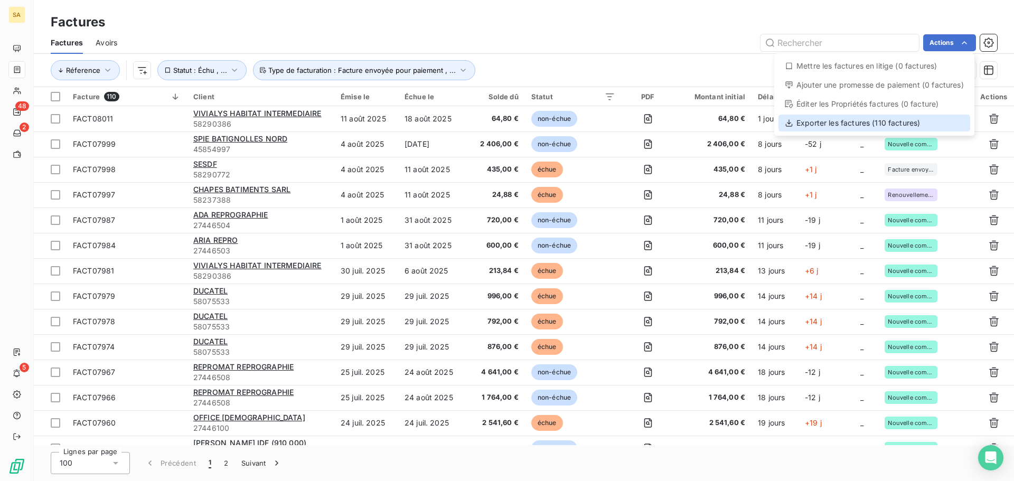
click at [852, 123] on div "Exporter les factures (110 factures)" at bounding box center [874, 123] width 192 height 17
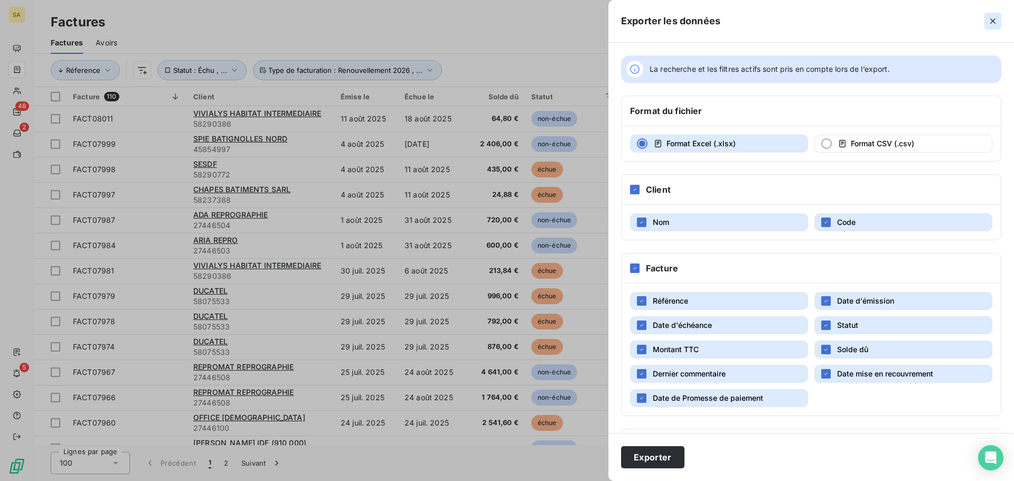
click at [994, 22] on icon "button" at bounding box center [992, 20] width 5 height 5
